Goal: Transaction & Acquisition: Purchase product/service

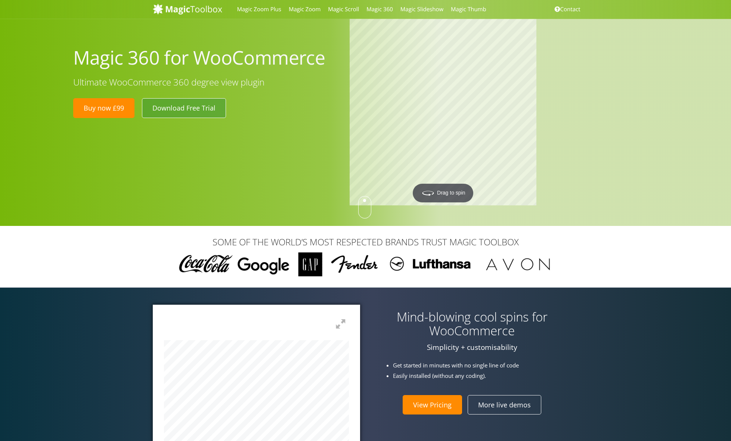
click at [185, 114] on link "Download Free Trial" at bounding box center [184, 107] width 84 height 19
click at [120, 111] on link "Buy now £99" at bounding box center [103, 107] width 61 height 19
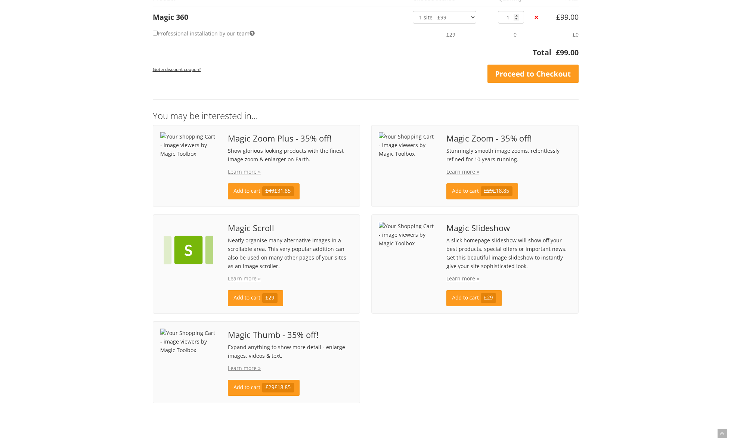
scroll to position [75, 0]
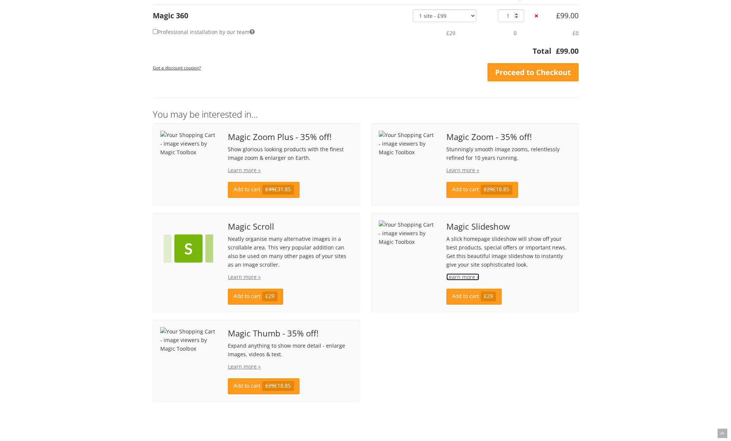
click at [456, 279] on link "Learn more »" at bounding box center [462, 276] width 33 height 7
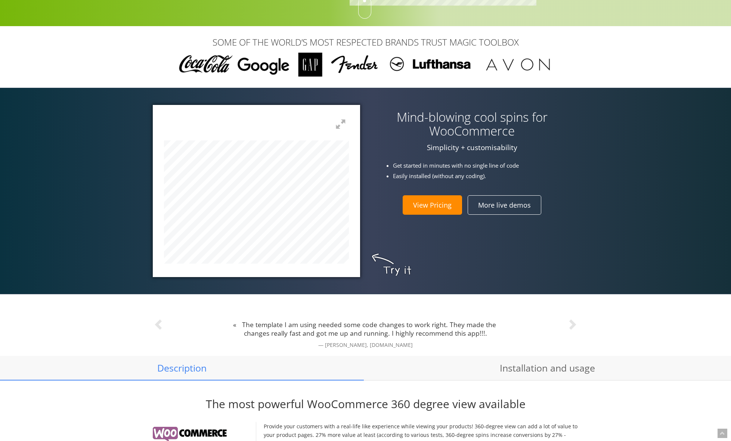
scroll to position [299, 0]
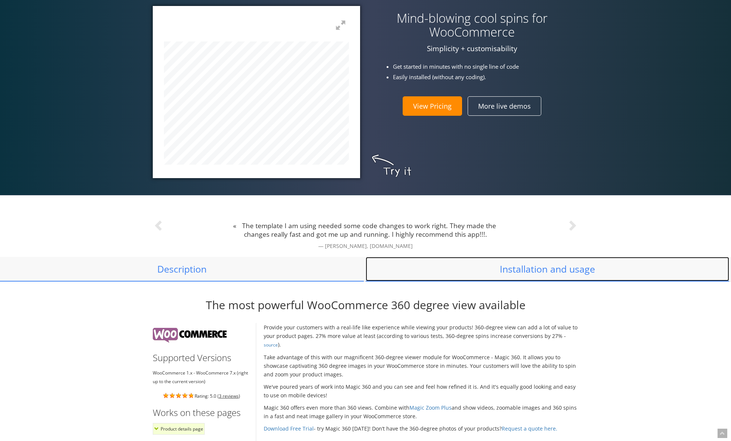
click at [554, 270] on link "Installation and usage" at bounding box center [548, 269] width 364 height 25
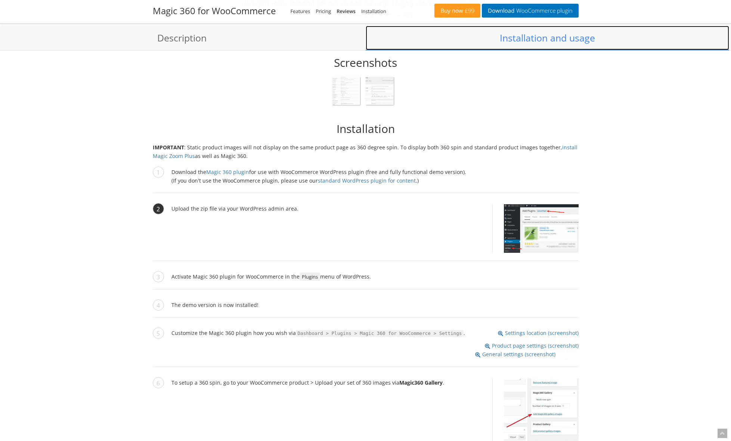
scroll to position [554, 0]
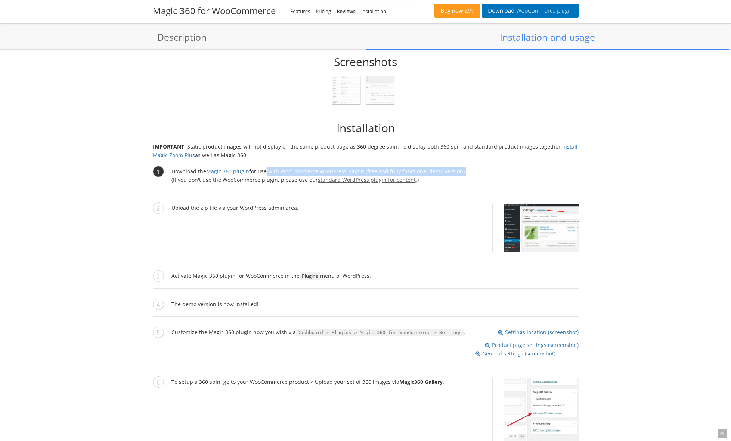
drag, startPoint x: 273, startPoint y: 173, endPoint x: 381, endPoint y: 183, distance: 108.8
click at [458, 172] on li "Download the Magic 360 plugin for use with WooCommerce WordPress plugin (free a…" at bounding box center [366, 179] width 426 height 25
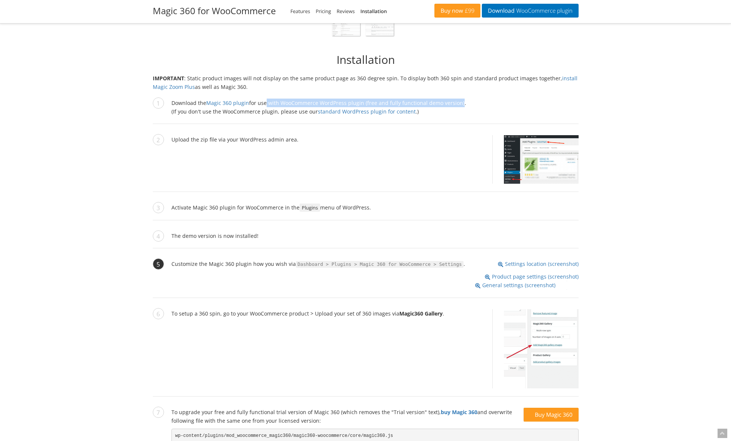
scroll to position [629, 0]
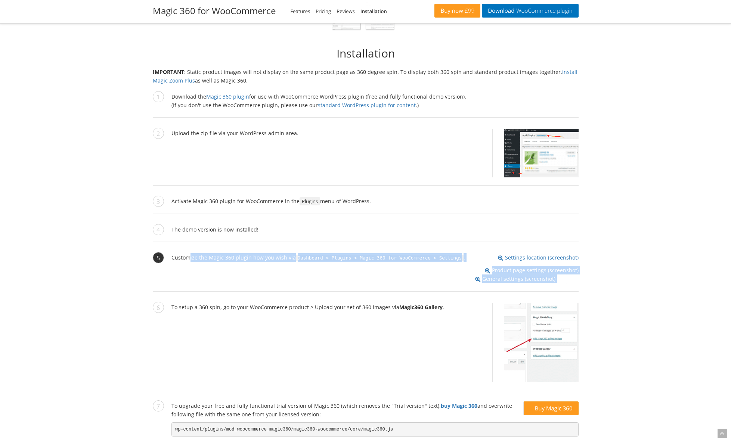
drag, startPoint x: 185, startPoint y: 260, endPoint x: 286, endPoint y: 258, distance: 102.0
click at [252, 262] on p "Settings location (screenshot) Customize the Magic 360 plugin how you wish via …" at bounding box center [374, 257] width 407 height 9
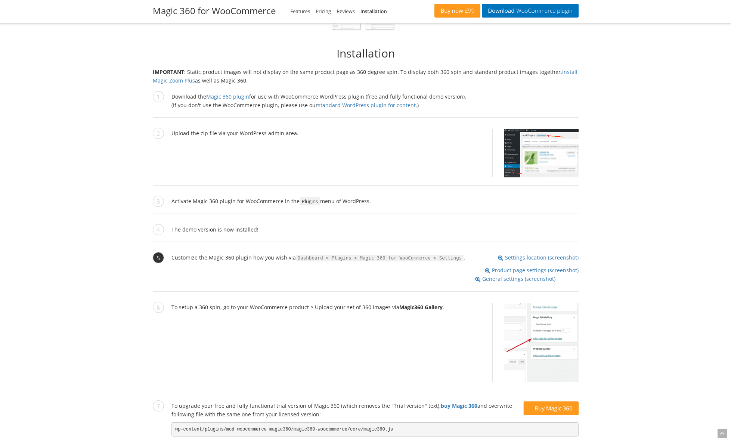
click at [318, 269] on li "Settings location (screenshot) Customize the Magic 360 plugin how you wish via …" at bounding box center [366, 272] width 426 height 38
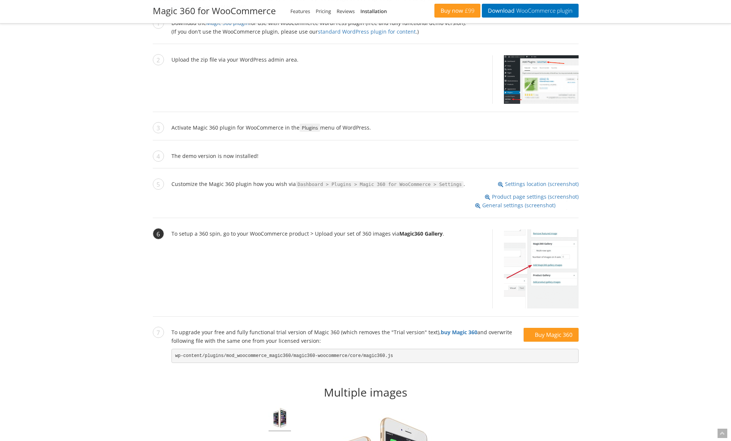
scroll to position [703, 0]
click at [400, 233] on strong "Magic360 Gallery" at bounding box center [420, 232] width 43 height 7
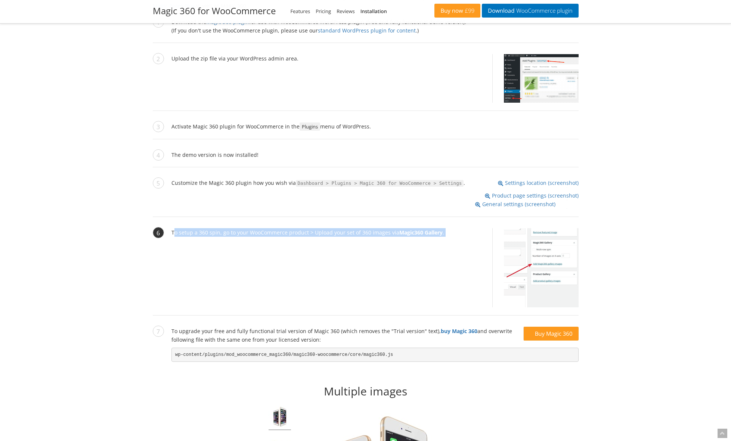
click at [400, 233] on strong "Magic360 Gallery" at bounding box center [420, 232] width 43 height 7
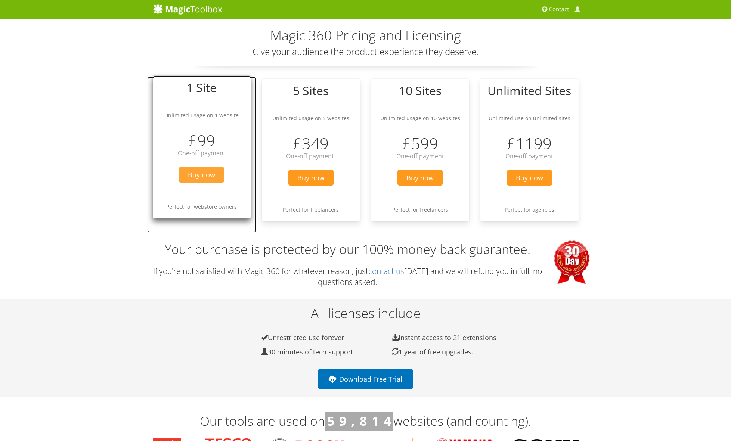
click at [208, 180] on span "Buy now" at bounding box center [201, 175] width 45 height 16
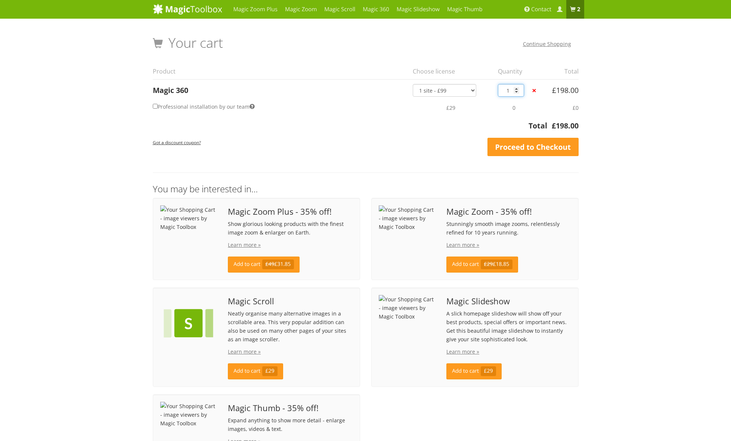
type input "1"
click at [517, 93] on input "1" at bounding box center [511, 90] width 26 height 13
click at [550, 146] on link "Proceed to Checkout" at bounding box center [532, 147] width 91 height 19
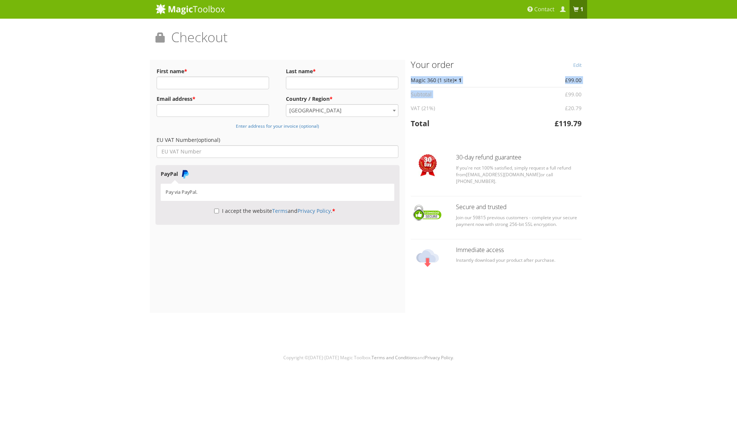
drag, startPoint x: 582, startPoint y: 96, endPoint x: 565, endPoint y: 94, distance: 16.5
click at [565, 94] on div "Edit Your order Product Total Magic 360 (1 site) × 1 £ 99.00 Subtotal £ 99.00 V…" at bounding box center [496, 165] width 182 height 210
click at [565, 94] on span "£" at bounding box center [566, 94] width 3 height 7
drag, startPoint x: 564, startPoint y: 94, endPoint x: 580, endPoint y: 95, distance: 16.1
click at [580, 95] on td "£ 99.00" at bounding box center [550, 94] width 62 height 14
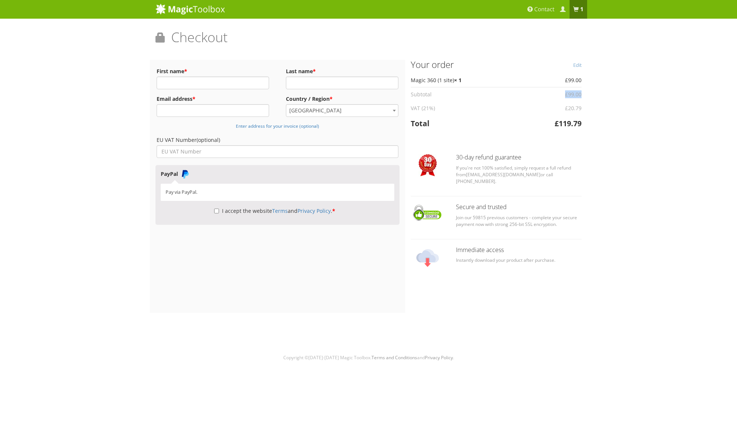
copy bdi "£ 99.00"
drag, startPoint x: 21, startPoint y: 172, endPoint x: 101, endPoint y: 153, distance: 82.4
click at [21, 172] on div "Magic Zoom Plus Magic Zoom Magic Scroll Magic 360 Magic Slideshow Magic Thumb" at bounding box center [368, 182] width 737 height 365
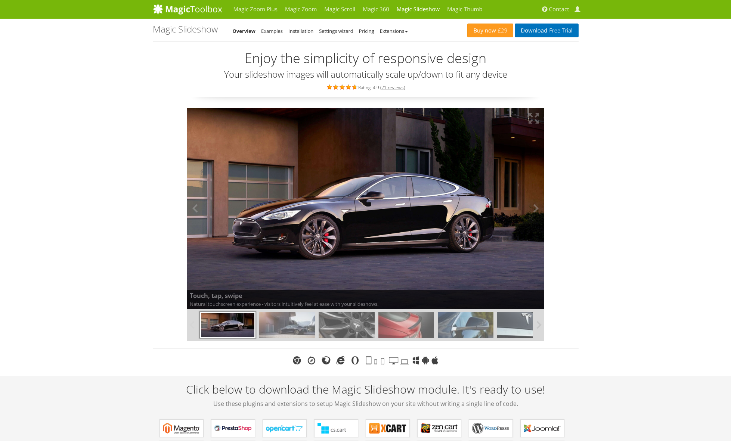
drag, startPoint x: 409, startPoint y: 204, endPoint x: 327, endPoint y: 207, distance: 82.2
click at [327, 207] on img at bounding box center [366, 208] width 358 height 201
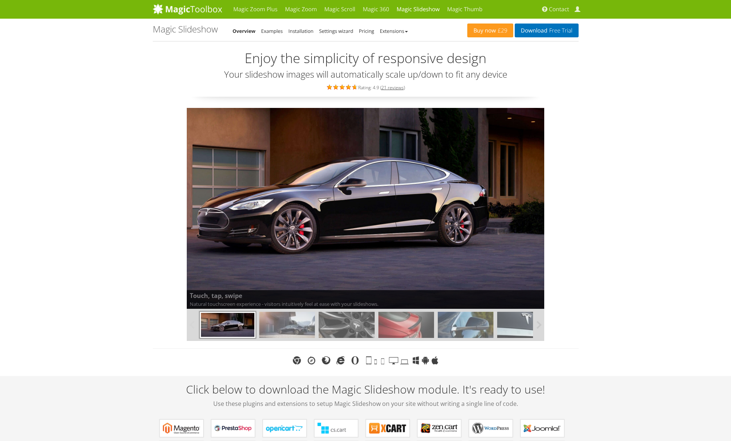
click at [298, 318] on img at bounding box center [287, 325] width 56 height 26
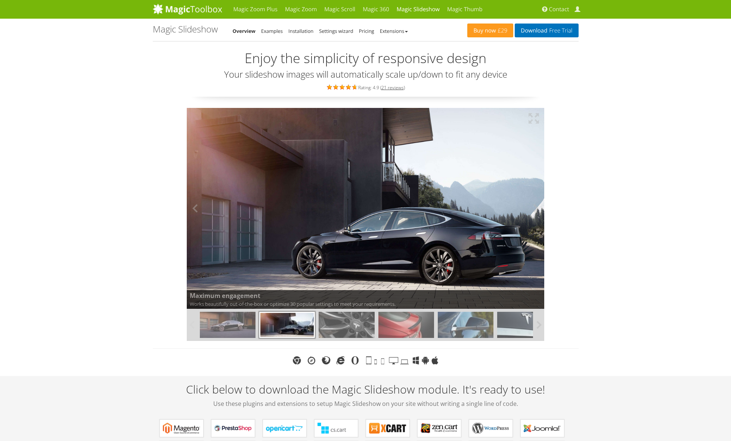
drag, startPoint x: 373, startPoint y: 221, endPoint x: 288, endPoint y: 221, distance: 85.5
click at [288, 221] on img at bounding box center [366, 208] width 358 height 201
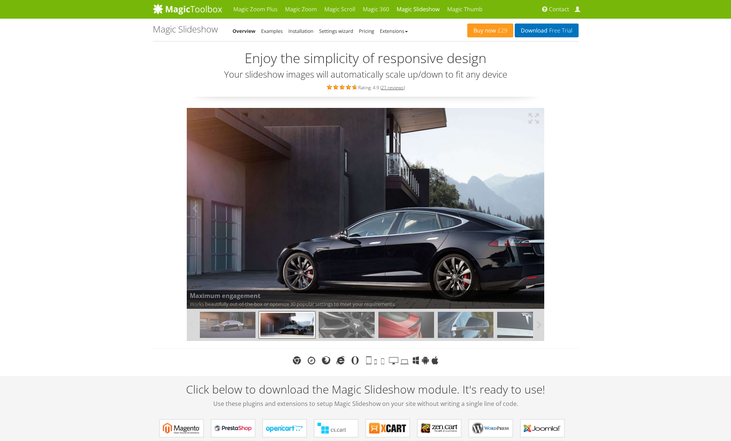
drag, startPoint x: 289, startPoint y: 222, endPoint x: 468, endPoint y: 174, distance: 185.8
click at [397, 206] on img at bounding box center [365, 208] width 429 height 241
